Goal: Task Accomplishment & Management: Complete application form

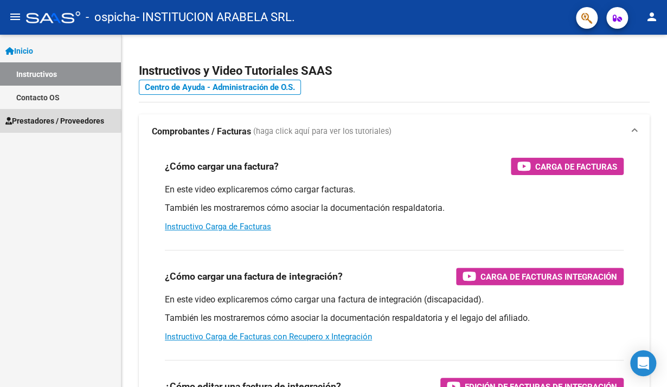
click at [45, 121] on span "Prestadores / Proveedores" at bounding box center [54, 121] width 99 height 12
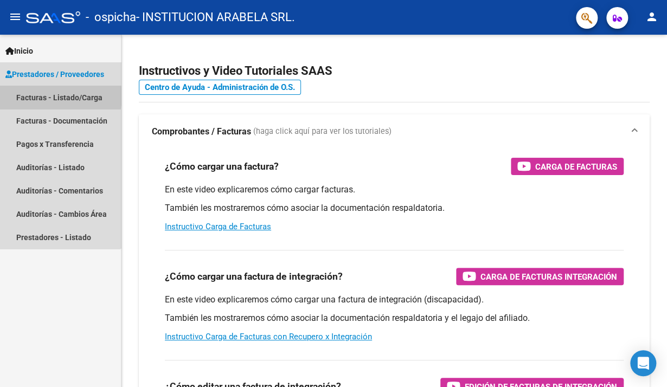
click at [47, 95] on link "Facturas - Listado/Carga" at bounding box center [60, 97] width 121 height 23
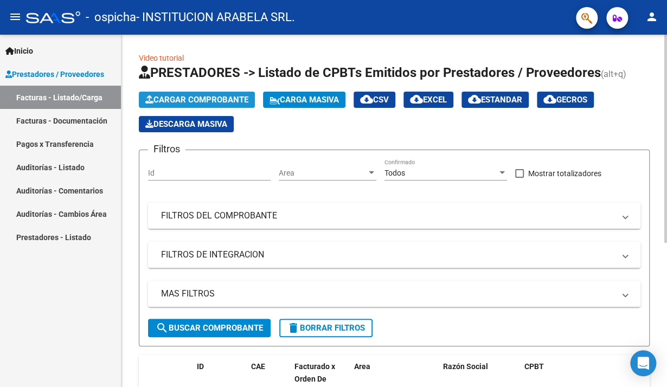
click at [216, 99] on span "Cargar Comprobante" at bounding box center [196, 100] width 103 height 10
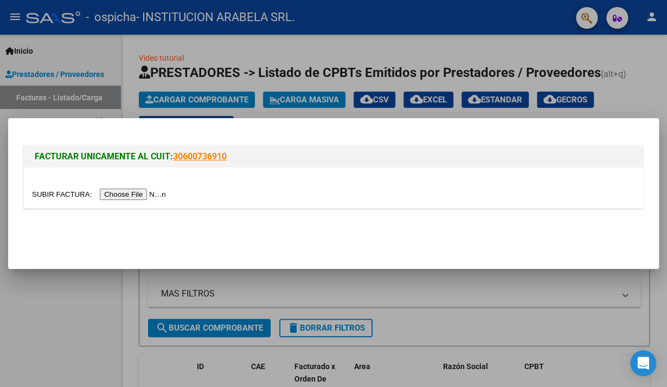
click at [145, 198] on input "file" at bounding box center [100, 194] width 137 height 11
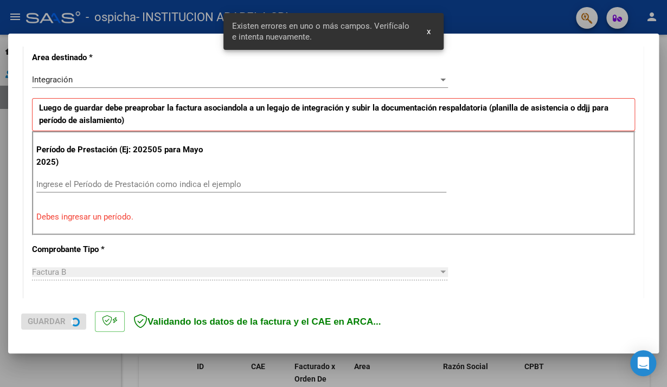
scroll to position [251, 0]
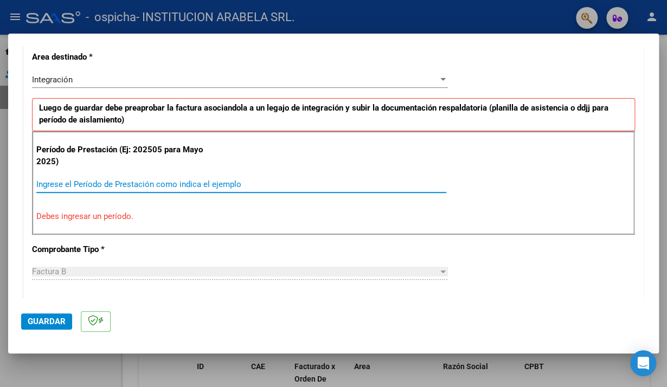
click at [49, 184] on input "Ingrese el Período de Prestación como indica el ejemplo" at bounding box center [241, 185] width 410 height 10
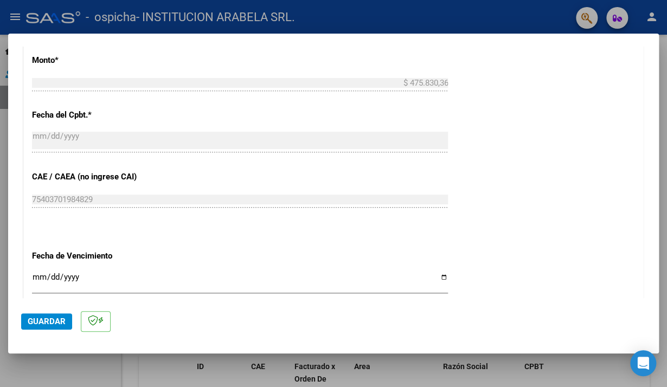
scroll to position [631, 0]
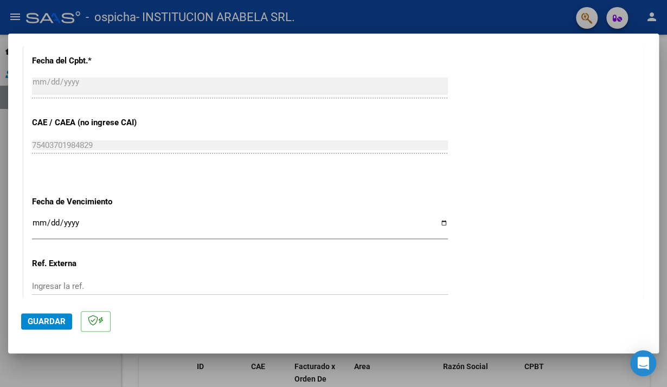
type input "202509"
click at [88, 222] on input "Ingresar la fecha" at bounding box center [240, 227] width 416 height 17
click at [432, 221] on input "Ingresar la fecha" at bounding box center [240, 227] width 416 height 17
click at [436, 221] on input "Ingresar la fecha" at bounding box center [240, 227] width 416 height 17
type input "[DATE]"
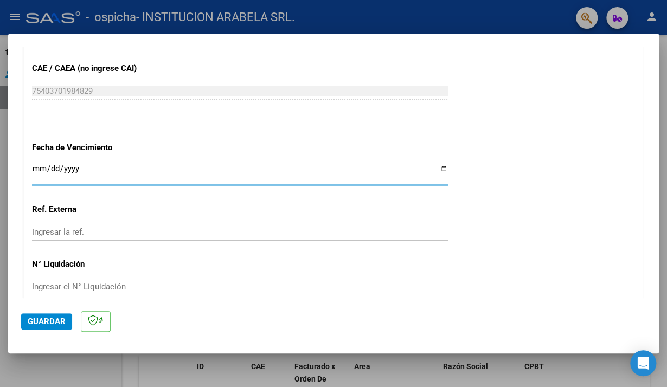
scroll to position [734, 0]
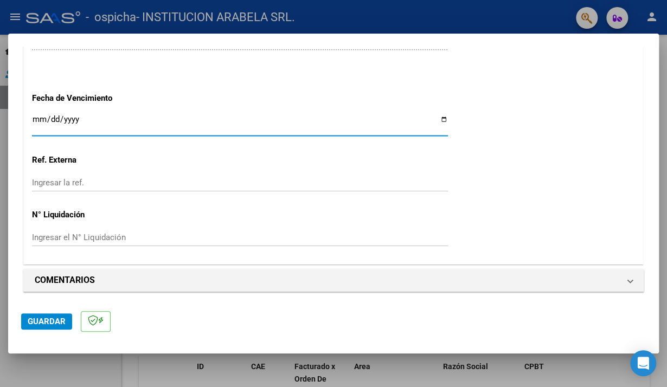
click at [44, 320] on span "Guardar" at bounding box center [47, 322] width 38 height 10
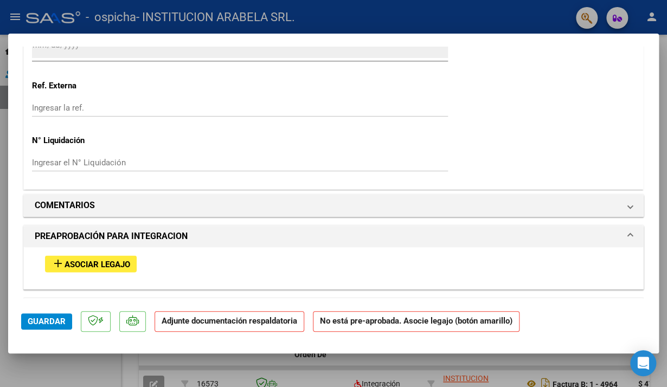
scroll to position [814, 0]
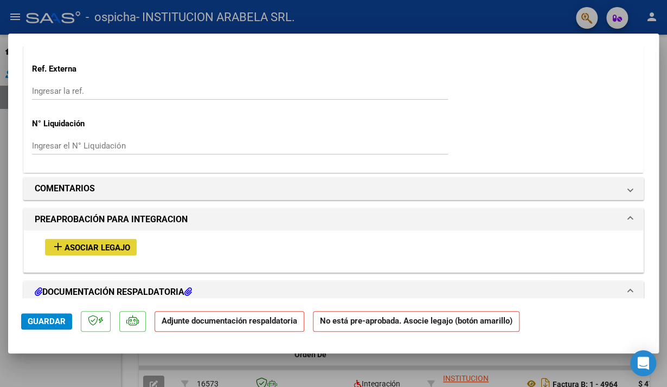
click at [104, 245] on span "Asociar Legajo" at bounding box center [98, 247] width 66 height 10
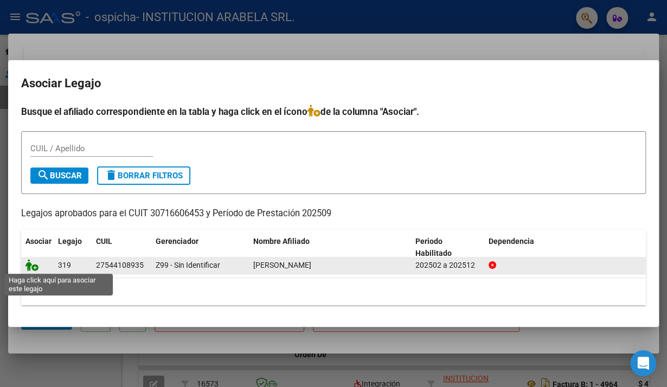
click at [28, 266] on icon at bounding box center [31, 265] width 13 height 12
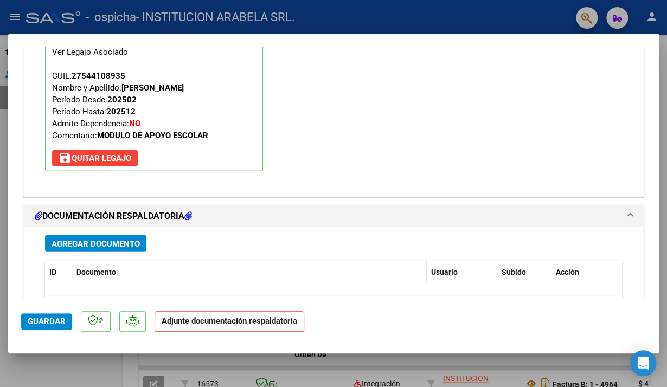
scroll to position [1113, 0]
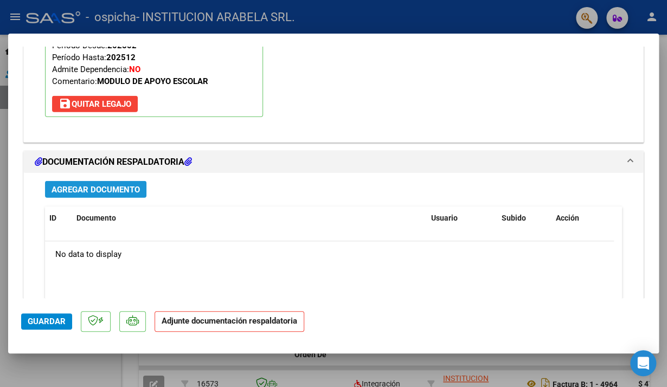
click at [93, 187] on span "Agregar Documento" at bounding box center [96, 190] width 88 height 10
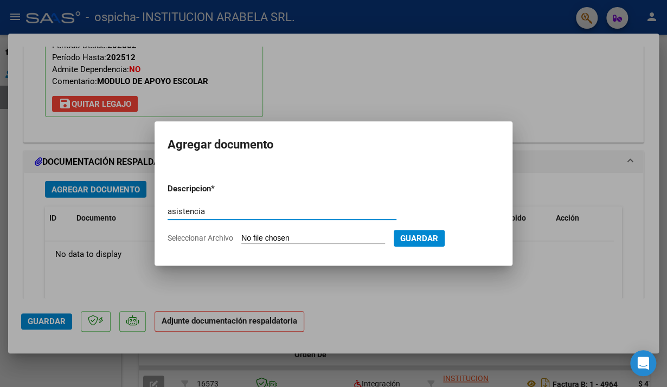
type input "asistencia"
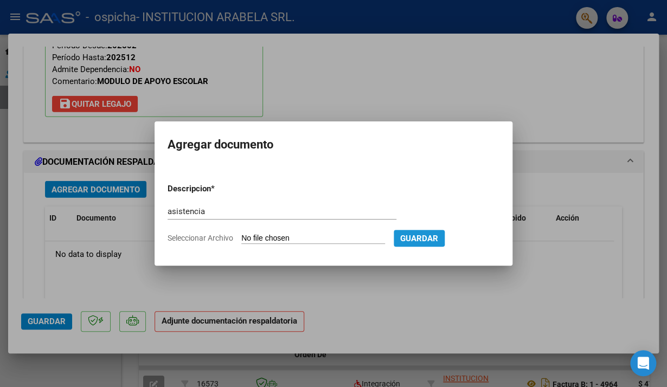
click at [436, 235] on span "Guardar" at bounding box center [419, 239] width 38 height 10
click at [317, 237] on input "Seleccionar Archivo" at bounding box center [313, 239] width 144 height 10
type input "C:\fakepath\MALDONADO VICTORIA.pdf"
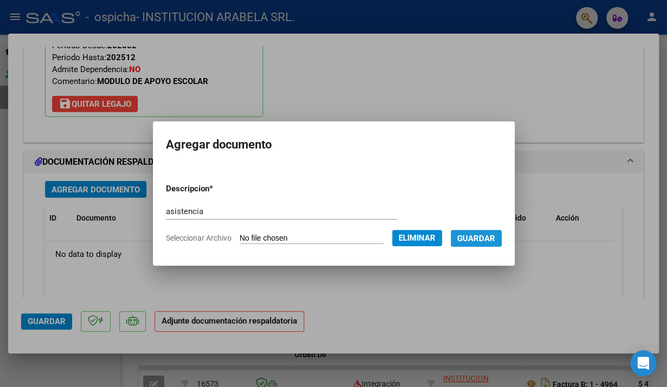
click at [483, 238] on span "Guardar" at bounding box center [476, 239] width 38 height 10
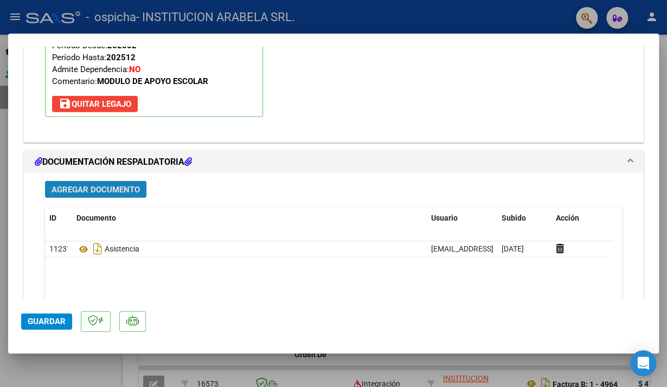
click at [119, 187] on span "Agregar Documento" at bounding box center [96, 190] width 88 height 10
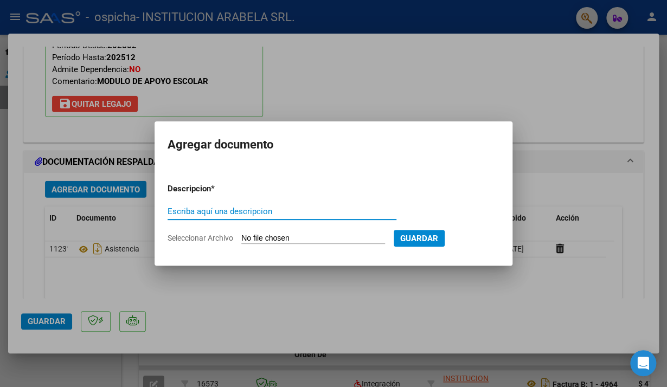
click at [263, 213] on input "Escriba aquí una descripcion" at bounding box center [282, 212] width 229 height 10
click at [291, 174] on mat-dialog-content "Descripcion * Escriba aquí una descripcion Seleccionar Archivo Guardar" at bounding box center [334, 209] width 358 height 86
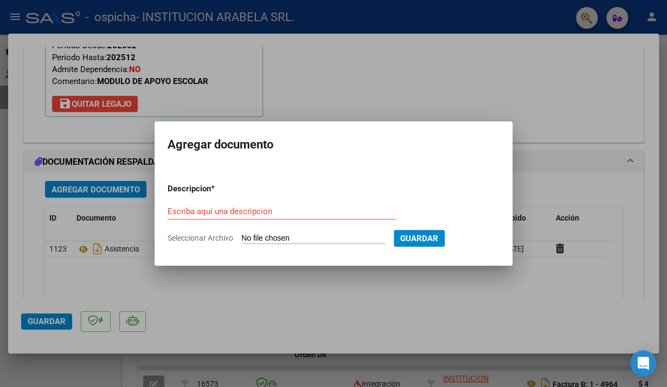
click at [328, 285] on div at bounding box center [333, 193] width 667 height 387
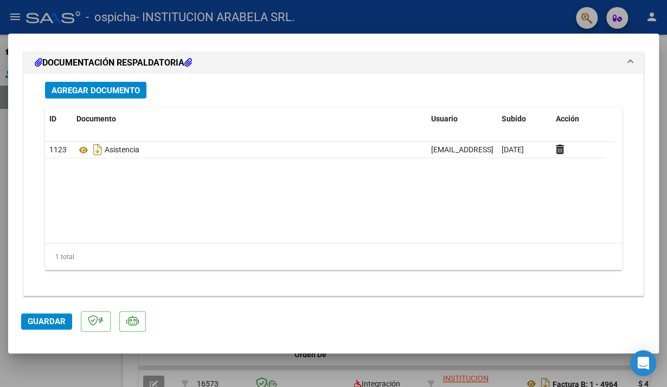
scroll to position [1216, 0]
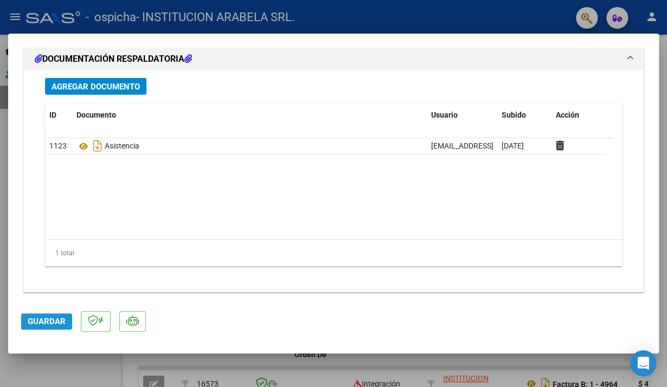
click at [36, 320] on span "Guardar" at bounding box center [47, 322] width 38 height 10
